Goal: Use online tool/utility: Utilize a website feature to perform a specific function

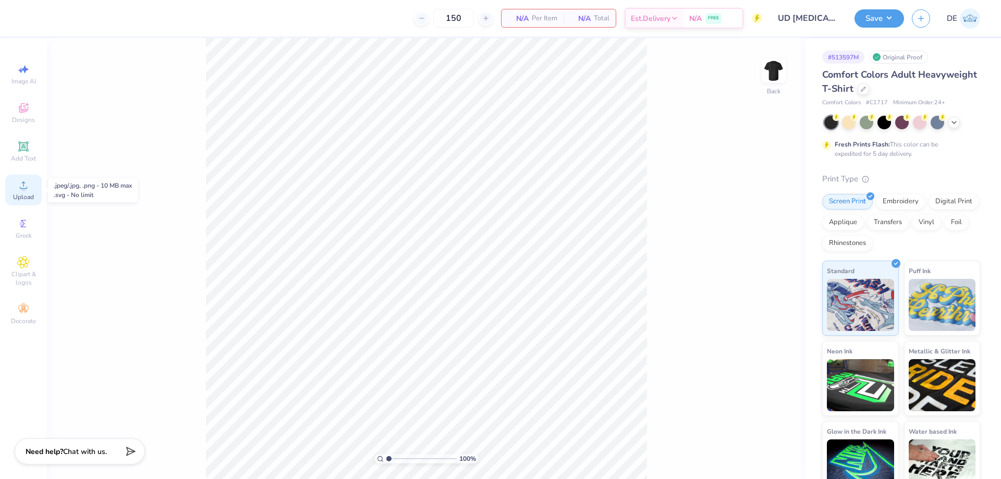
click at [19, 188] on icon at bounding box center [23, 185] width 13 height 13
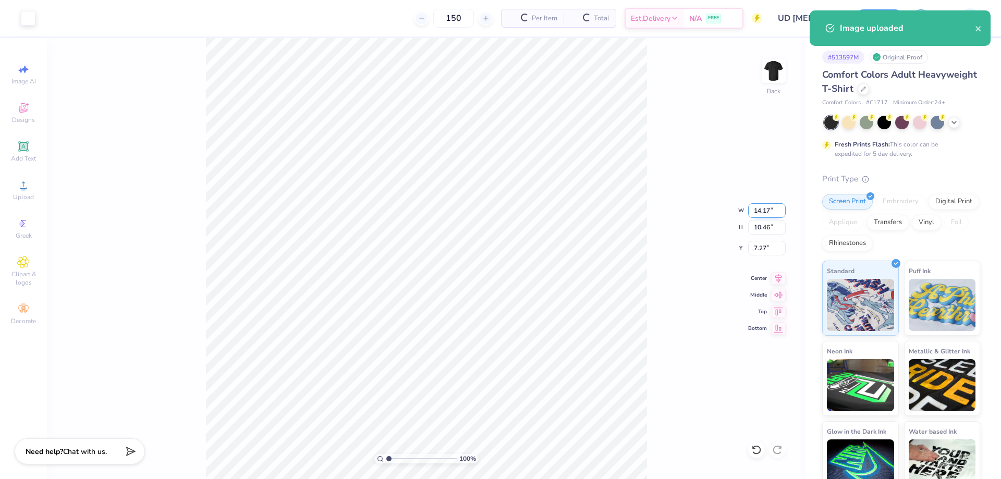
click at [757, 213] on input "14.17" at bounding box center [767, 210] width 38 height 15
type input "14.24"
type input "10.50"
type input "7.25"
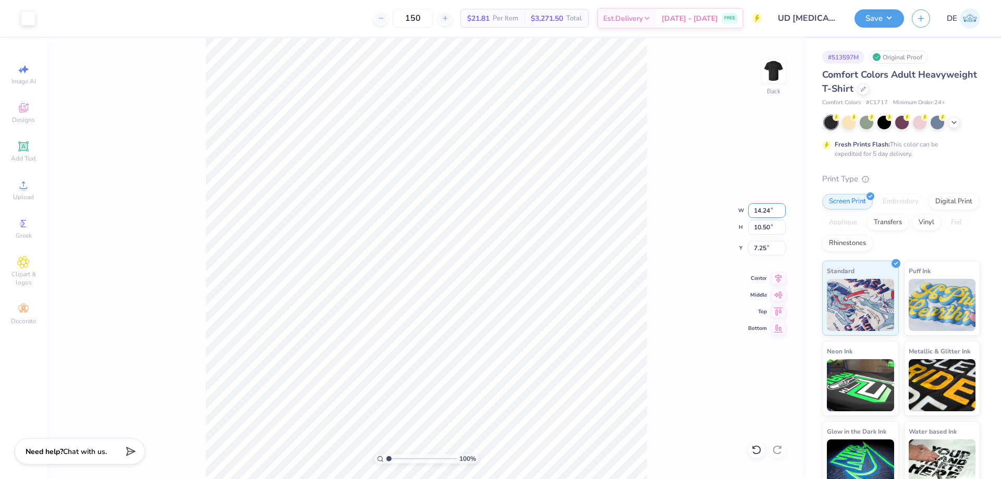
click at [755, 216] on input "14.24" at bounding box center [767, 210] width 38 height 15
click at [755, 215] on input "14.24" at bounding box center [767, 210] width 38 height 15
type input "3.50"
type input "2.58"
type input "3.00"
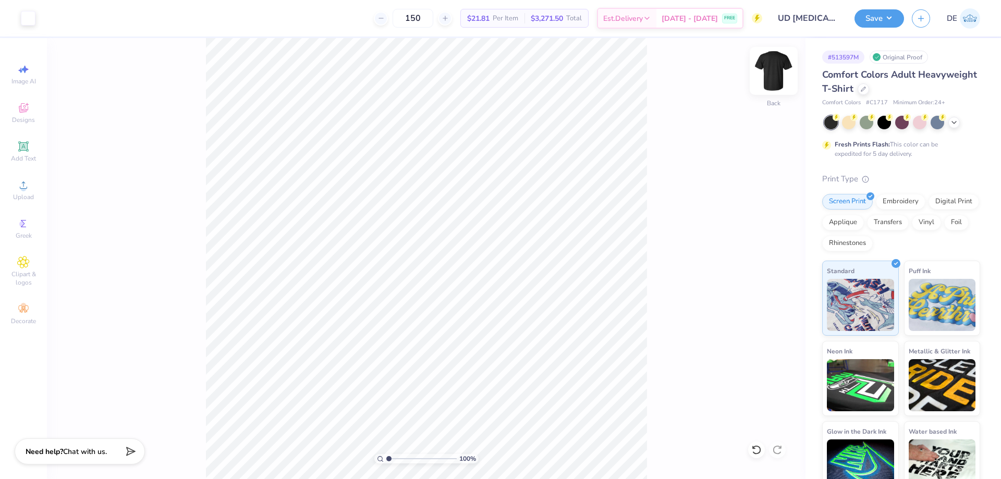
click at [776, 75] on img at bounding box center [774, 71] width 42 height 42
click at [17, 186] on div "Upload" at bounding box center [23, 190] width 37 height 31
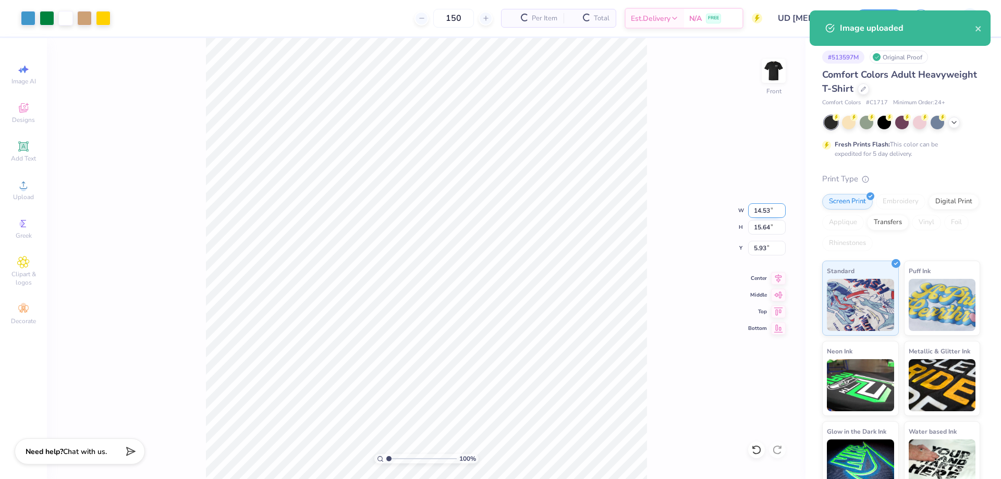
click at [754, 210] on input "14.53" at bounding box center [767, 210] width 38 height 15
type input "12.00"
type input "12.91"
click at [759, 252] on input "7.29" at bounding box center [767, 248] width 38 height 15
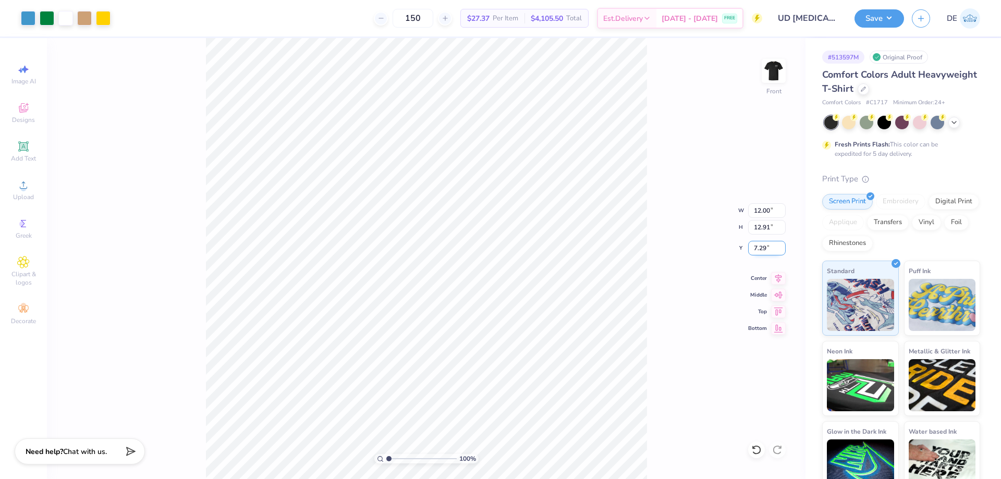
click at [759, 252] on input "7.29" at bounding box center [767, 248] width 38 height 15
type input "3.00"
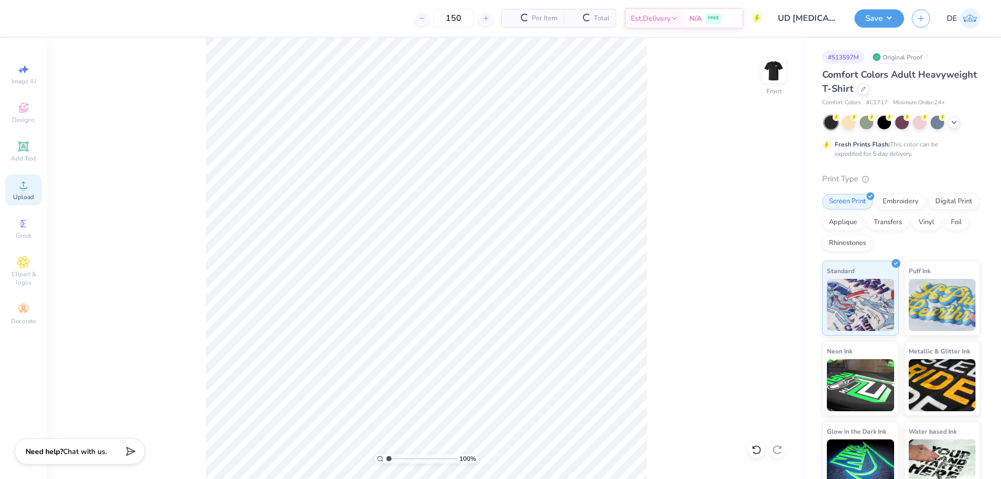
click at [21, 189] on circle at bounding box center [23, 189] width 6 height 6
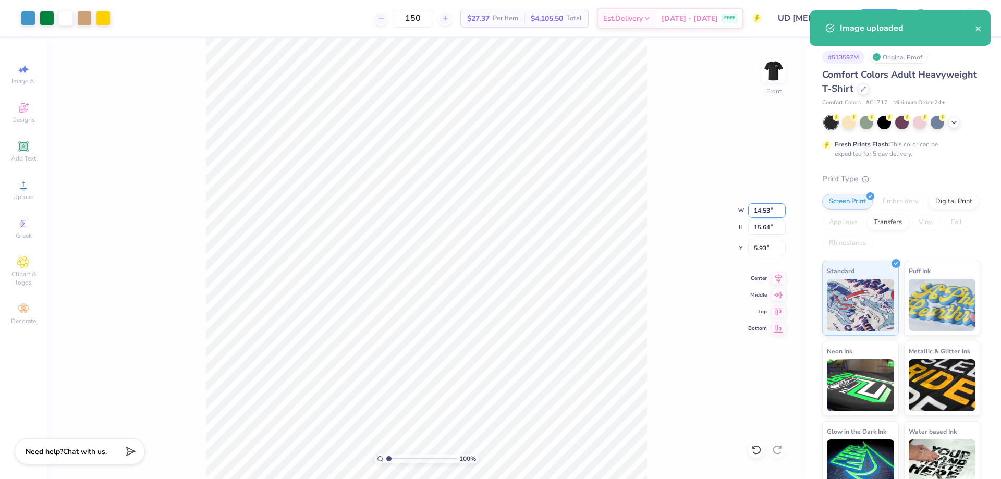
click at [755, 212] on input "14.53" at bounding box center [767, 210] width 38 height 15
type input "12.00"
type input "12.91"
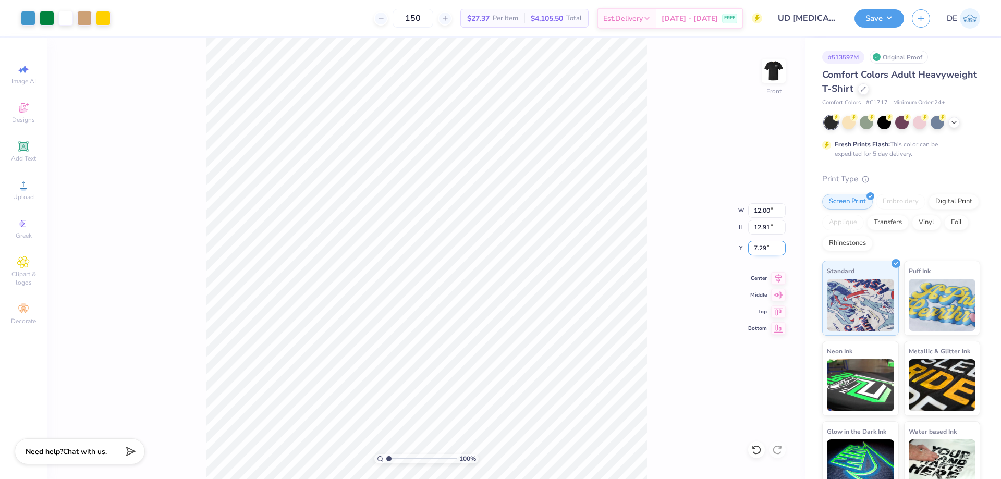
click at [767, 243] on input "7.29" at bounding box center [767, 248] width 38 height 15
type input "3.00"
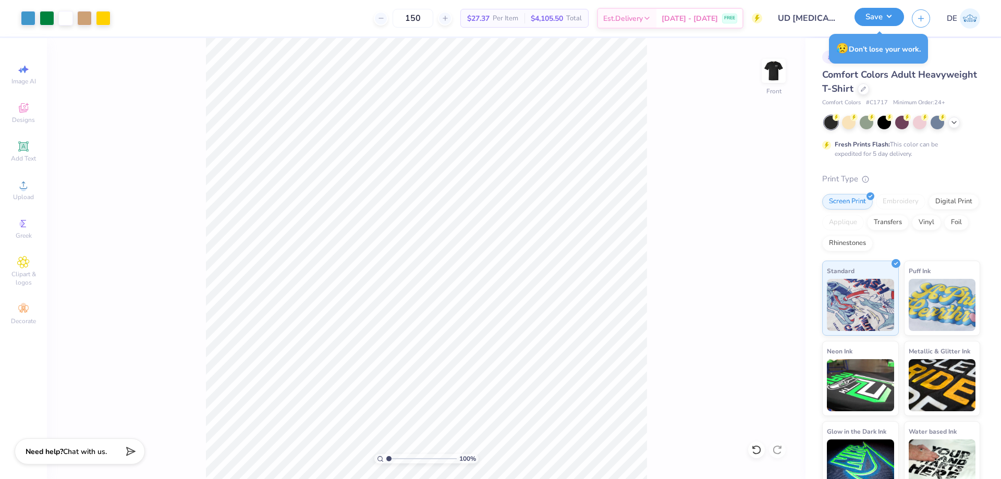
click at [868, 16] on button "Save" at bounding box center [880, 17] width 50 height 18
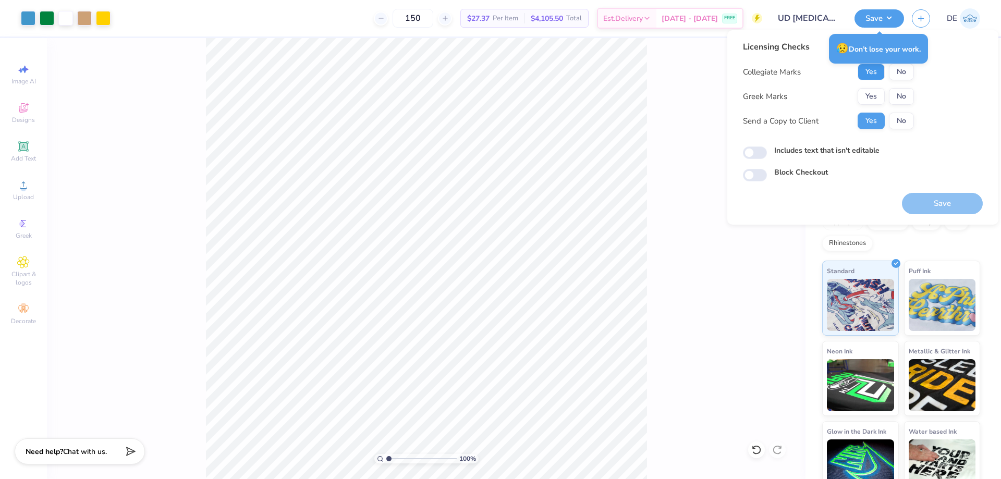
click at [868, 74] on button "Yes" at bounding box center [871, 72] width 27 height 17
click at [875, 97] on button "Yes" at bounding box center [871, 96] width 27 height 17
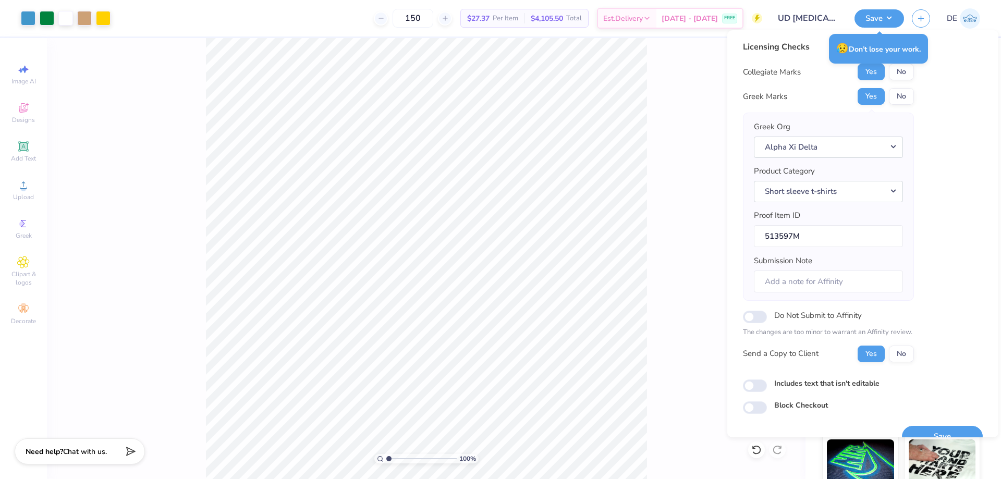
click at [913, 431] on button "Save" at bounding box center [942, 436] width 81 height 21
